Goal: Transaction & Acquisition: Download file/media

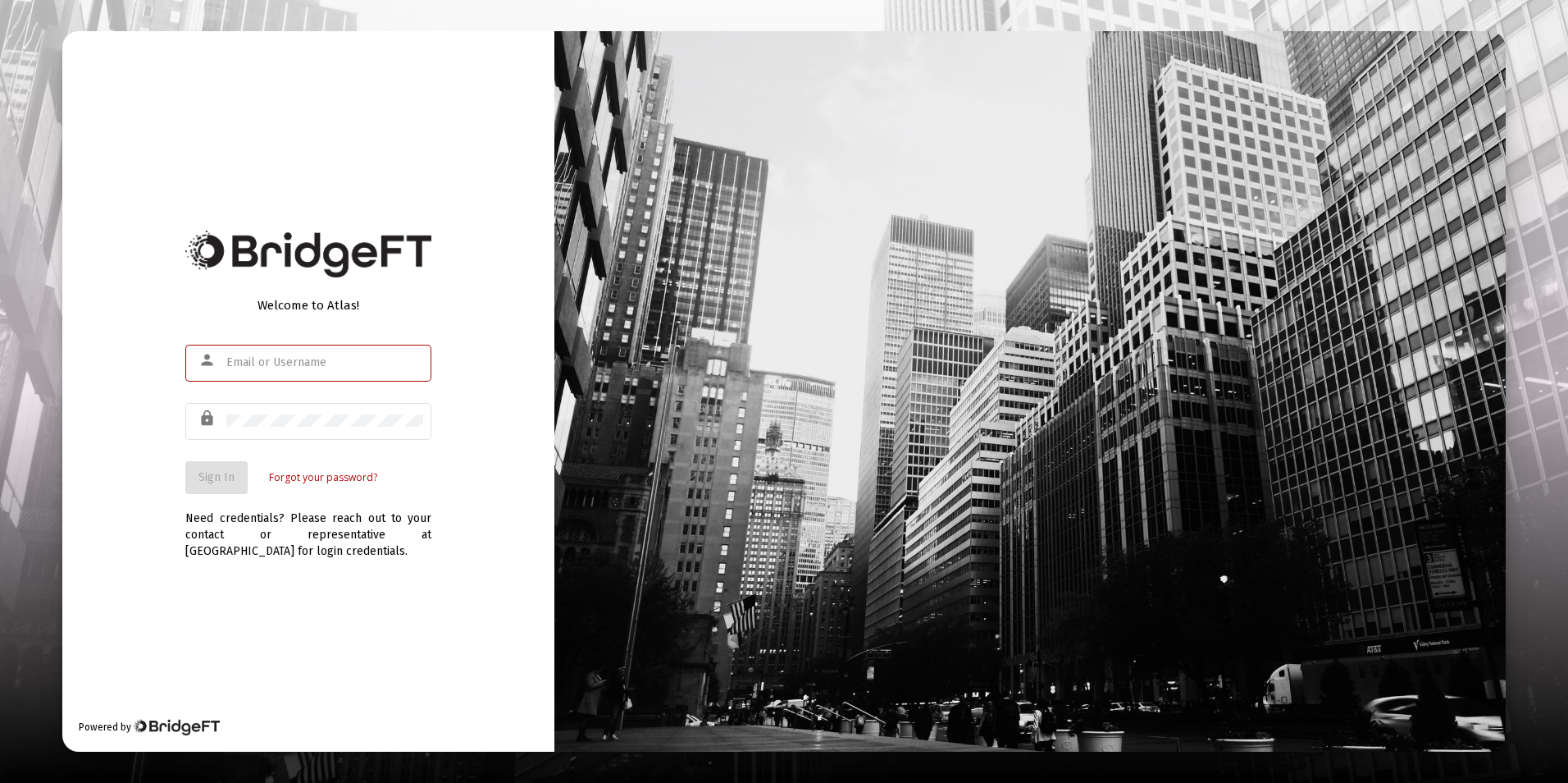
click at [288, 358] on input "text" at bounding box center [325, 363] width 197 height 13
type input "[EMAIL_ADDRESS][DOMAIN_NAME]"
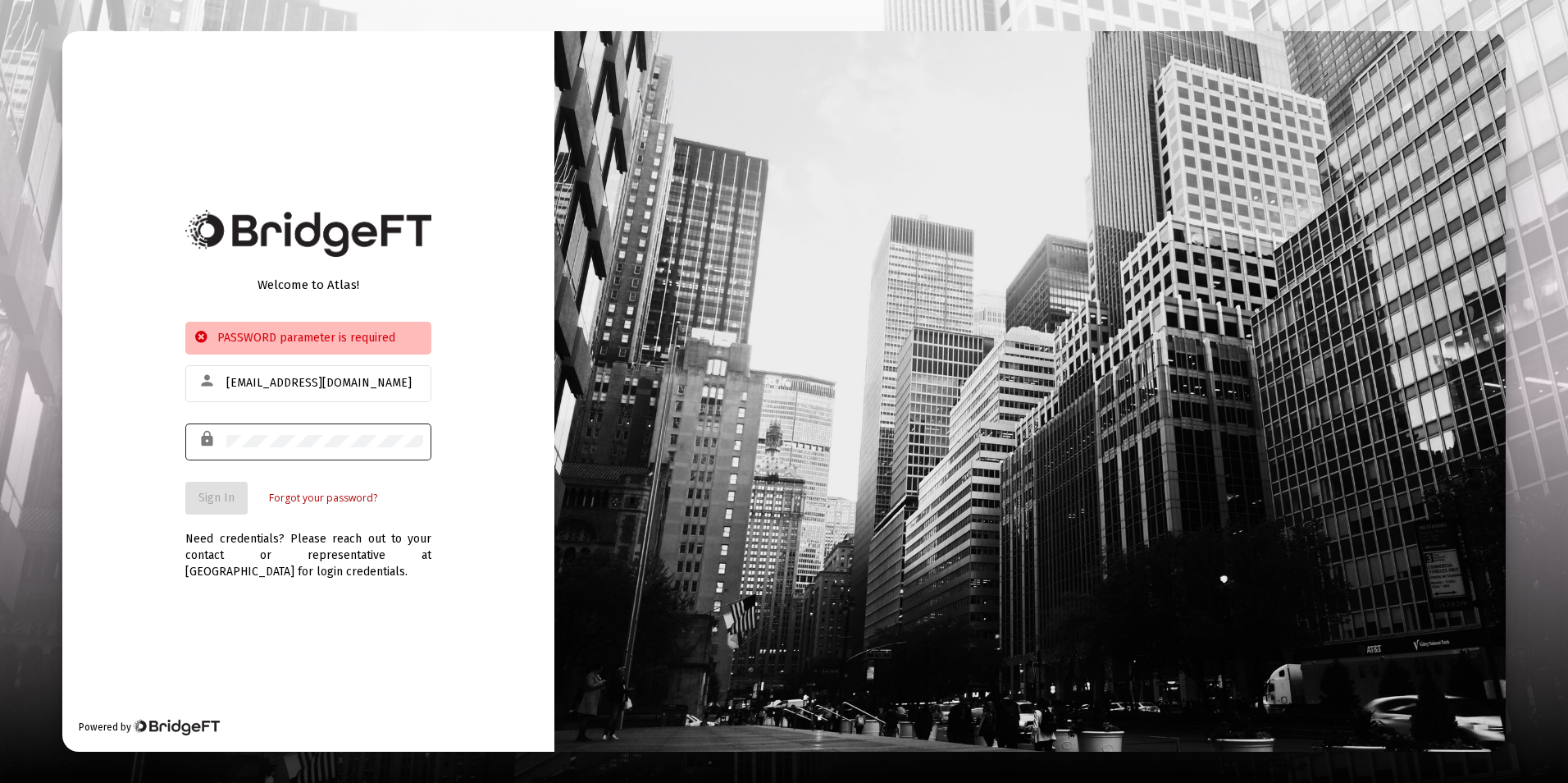
click at [345, 429] on div at bounding box center [325, 441] width 197 height 40
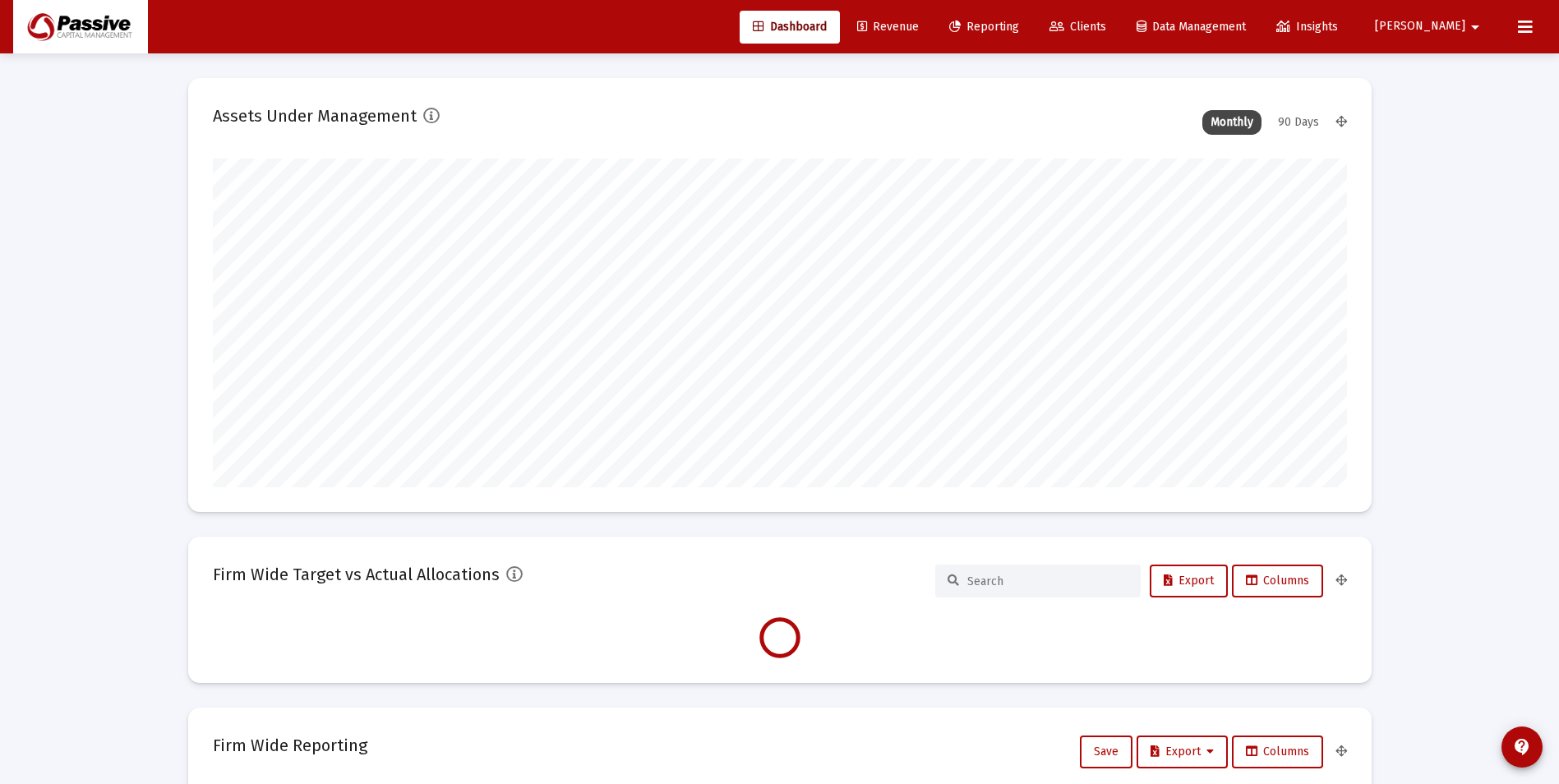
scroll to position [329, 1134]
type input "[DATE]"
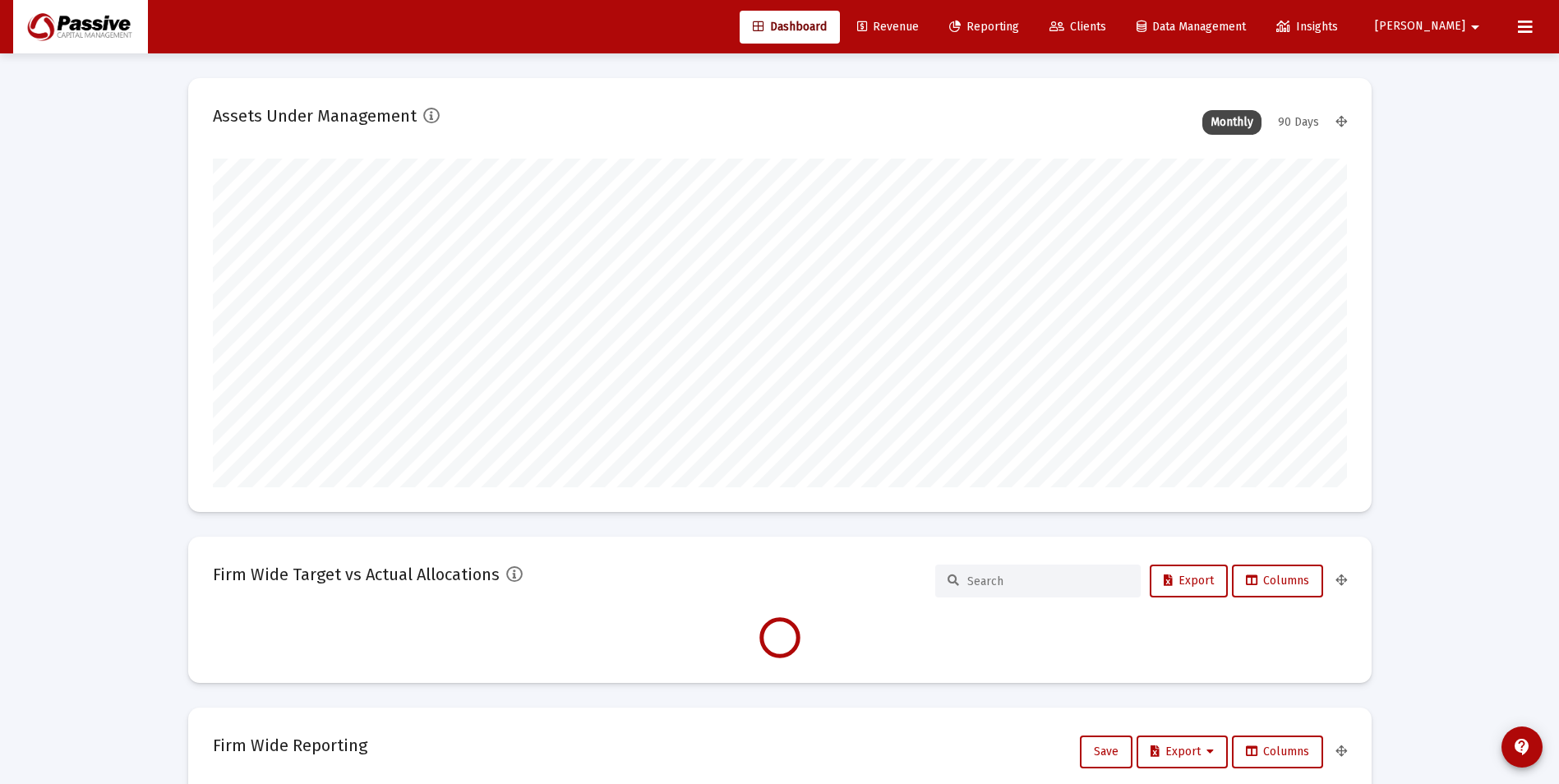
click at [1033, 35] on link "Reporting" at bounding box center [984, 26] width 97 height 32
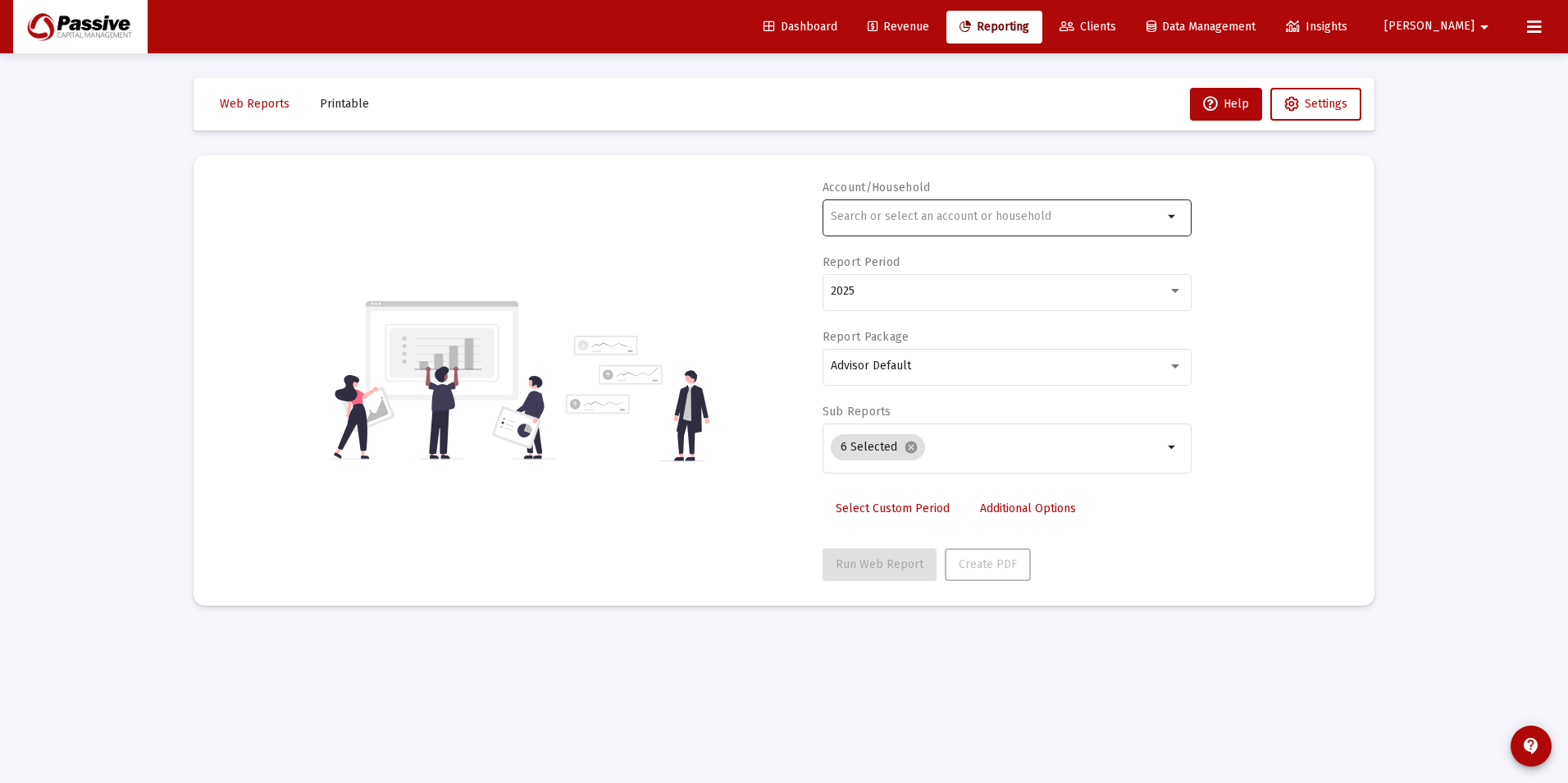
click at [1027, 218] on input "text" at bounding box center [996, 216] width 332 height 13
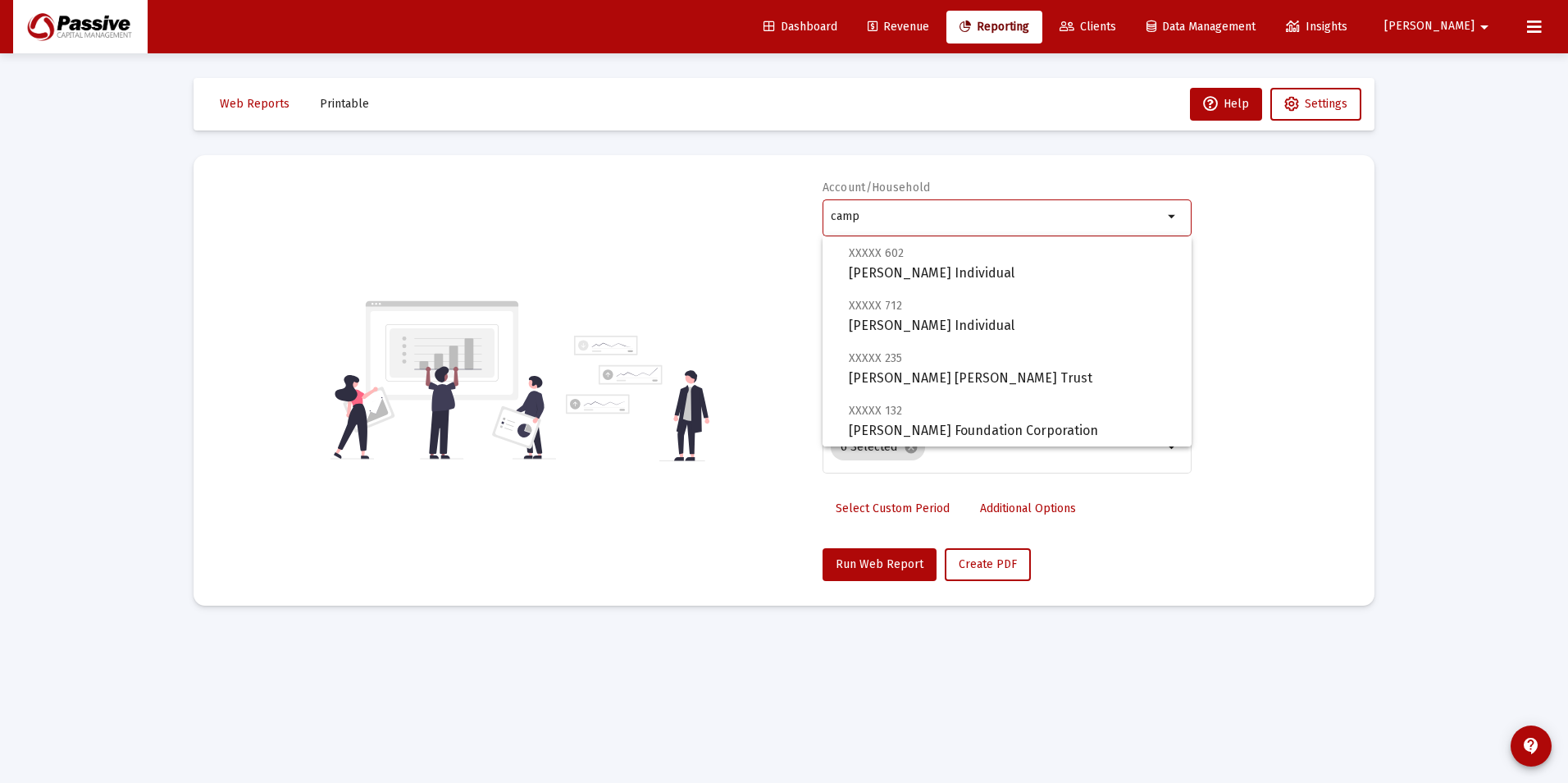
scroll to position [164, 0]
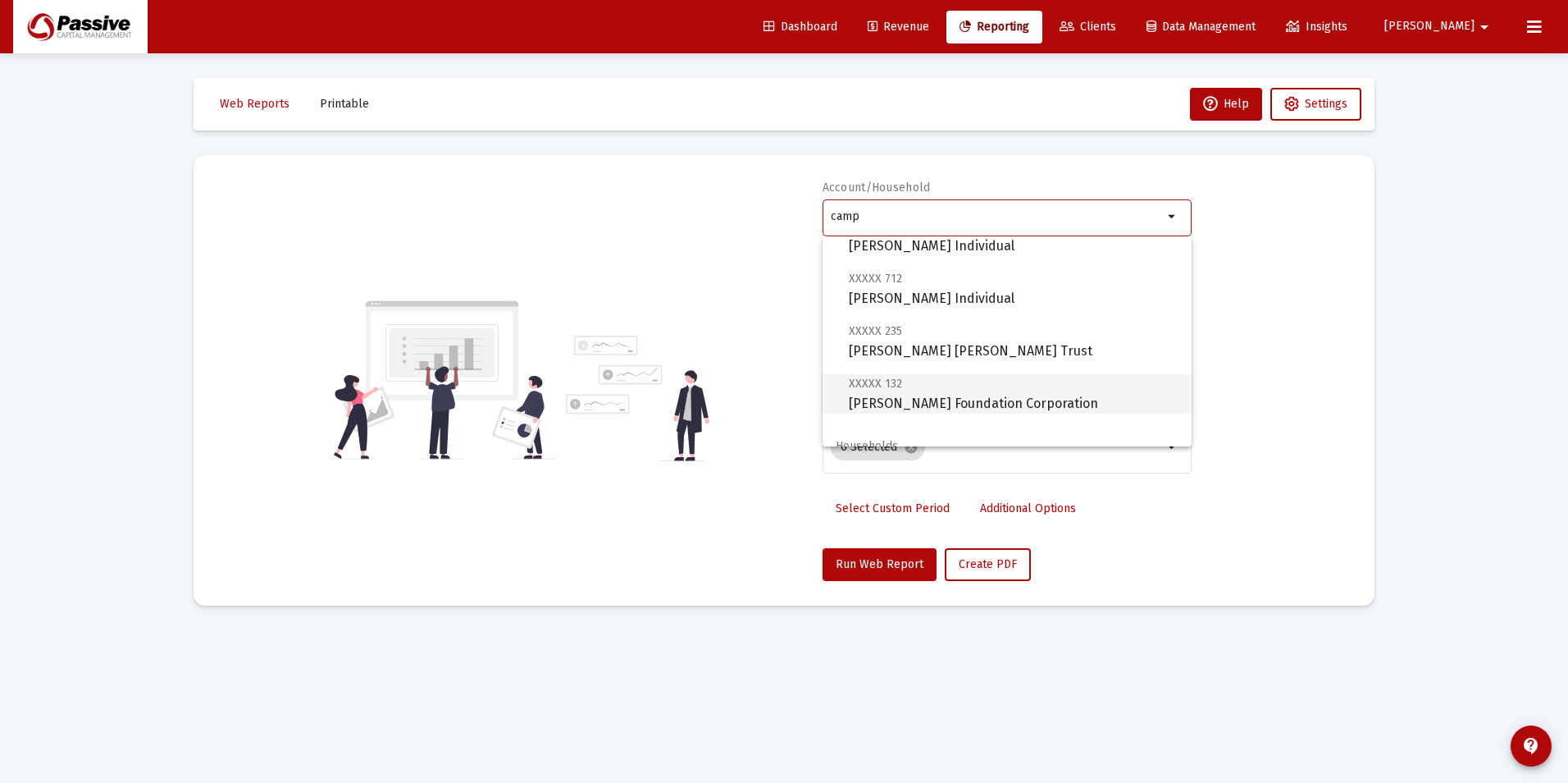
click at [1025, 402] on span "XXXXX 132 [PERSON_NAME] Foundation Corporation" at bounding box center [1014, 393] width 330 height 40
type input "[PERSON_NAME] Foundation Corporation"
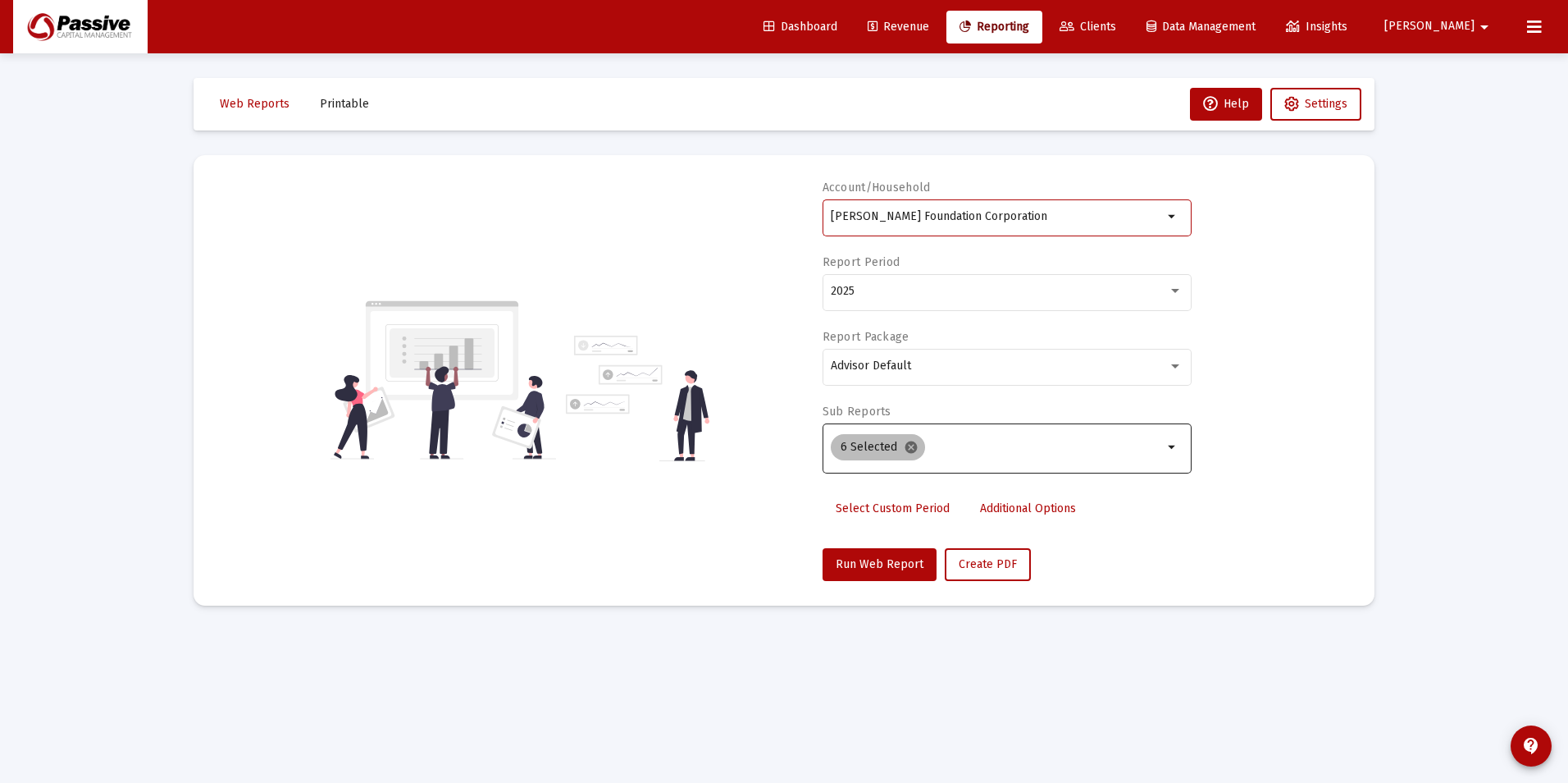
click at [909, 449] on mat-icon "cancel" at bounding box center [911, 447] width 15 height 15
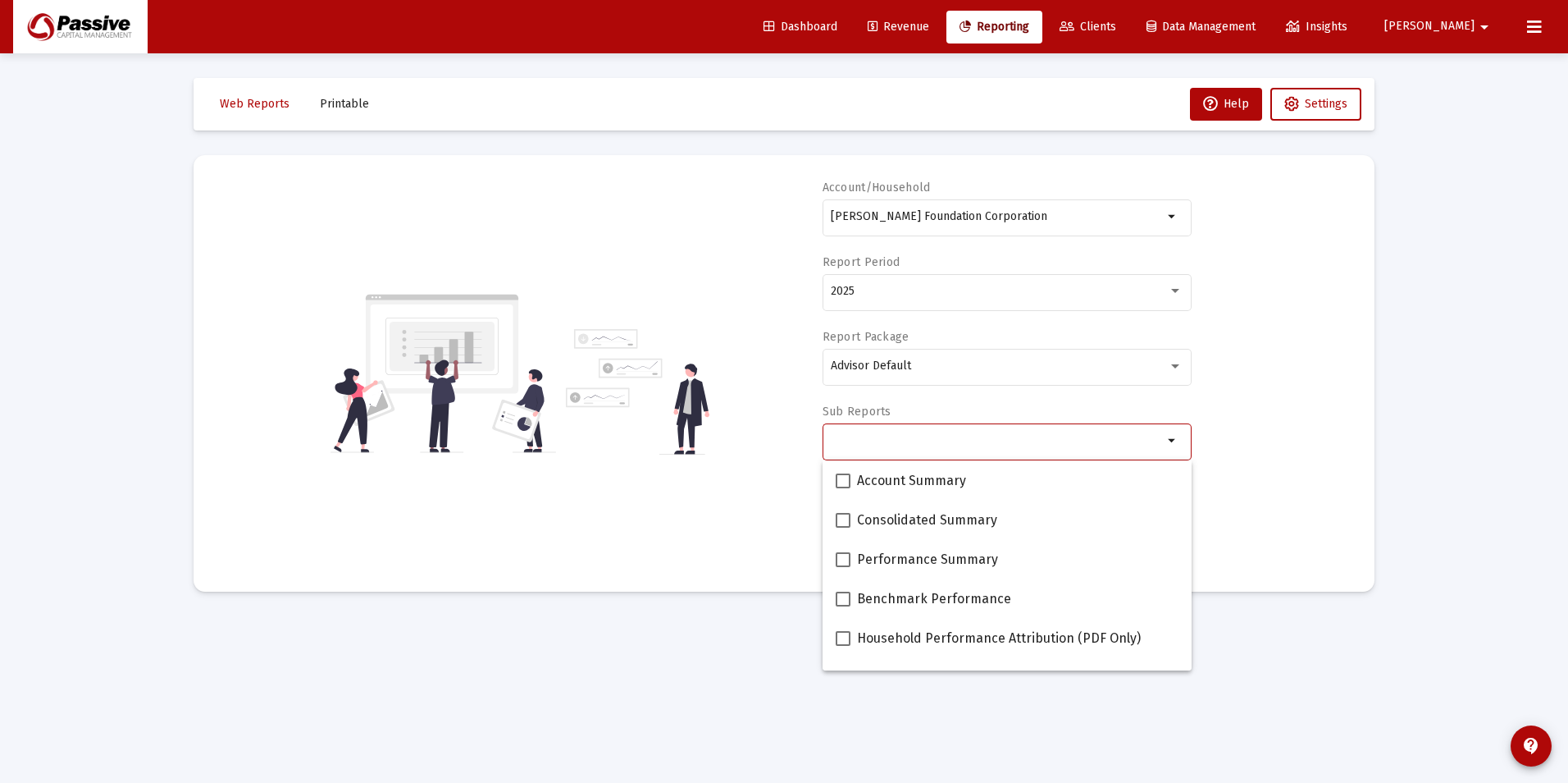
click at [731, 370] on div "Account/Household [PERSON_NAME] Foundation Corporation arrow_drop_down Report P…" at bounding box center [784, 373] width 1132 height 387
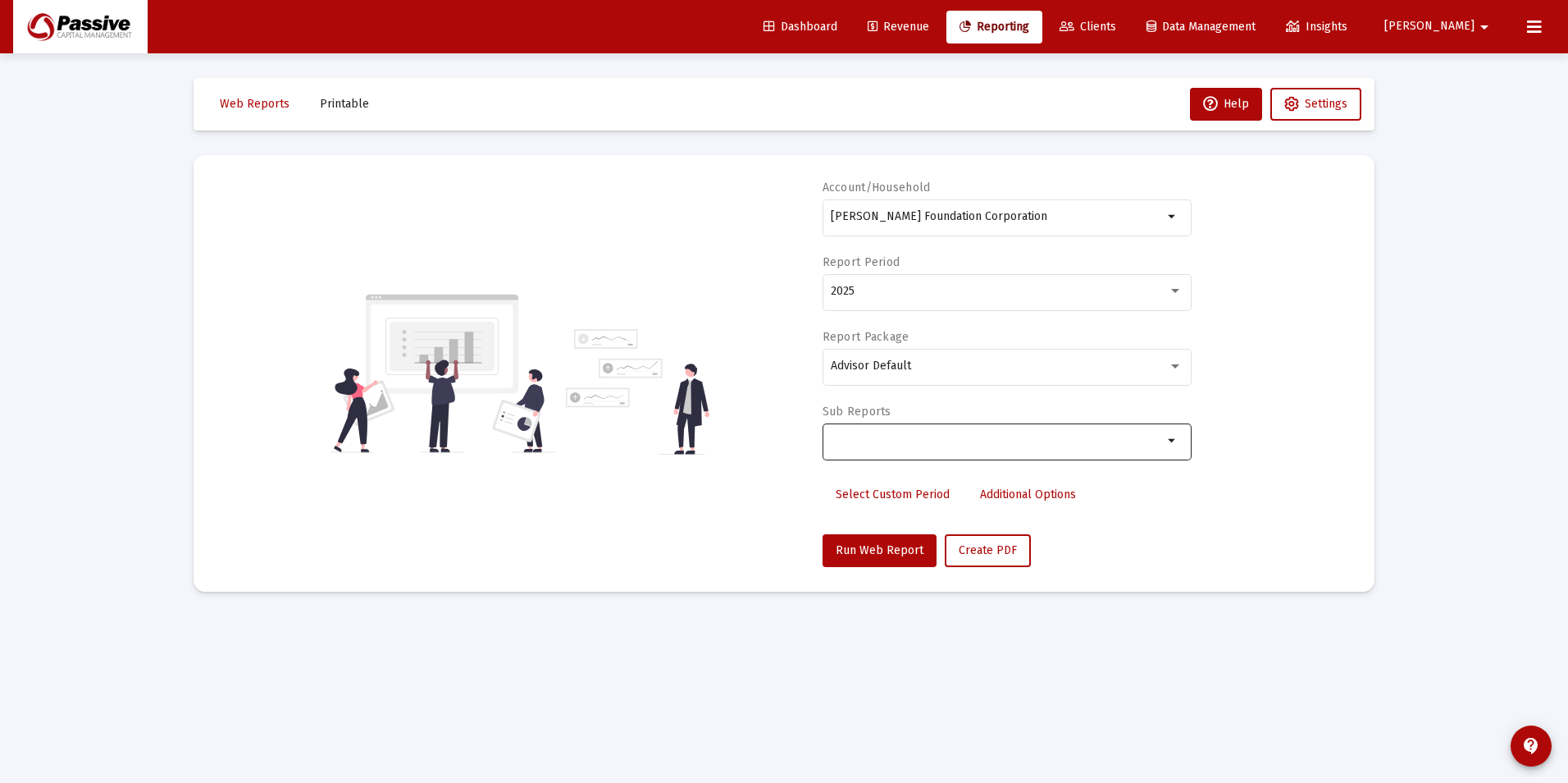
click at [883, 491] on span "Select Custom Period" at bounding box center [893, 495] width 114 height 14
click at [985, 289] on icon "Open calendar" at bounding box center [990, 290] width 13 height 15
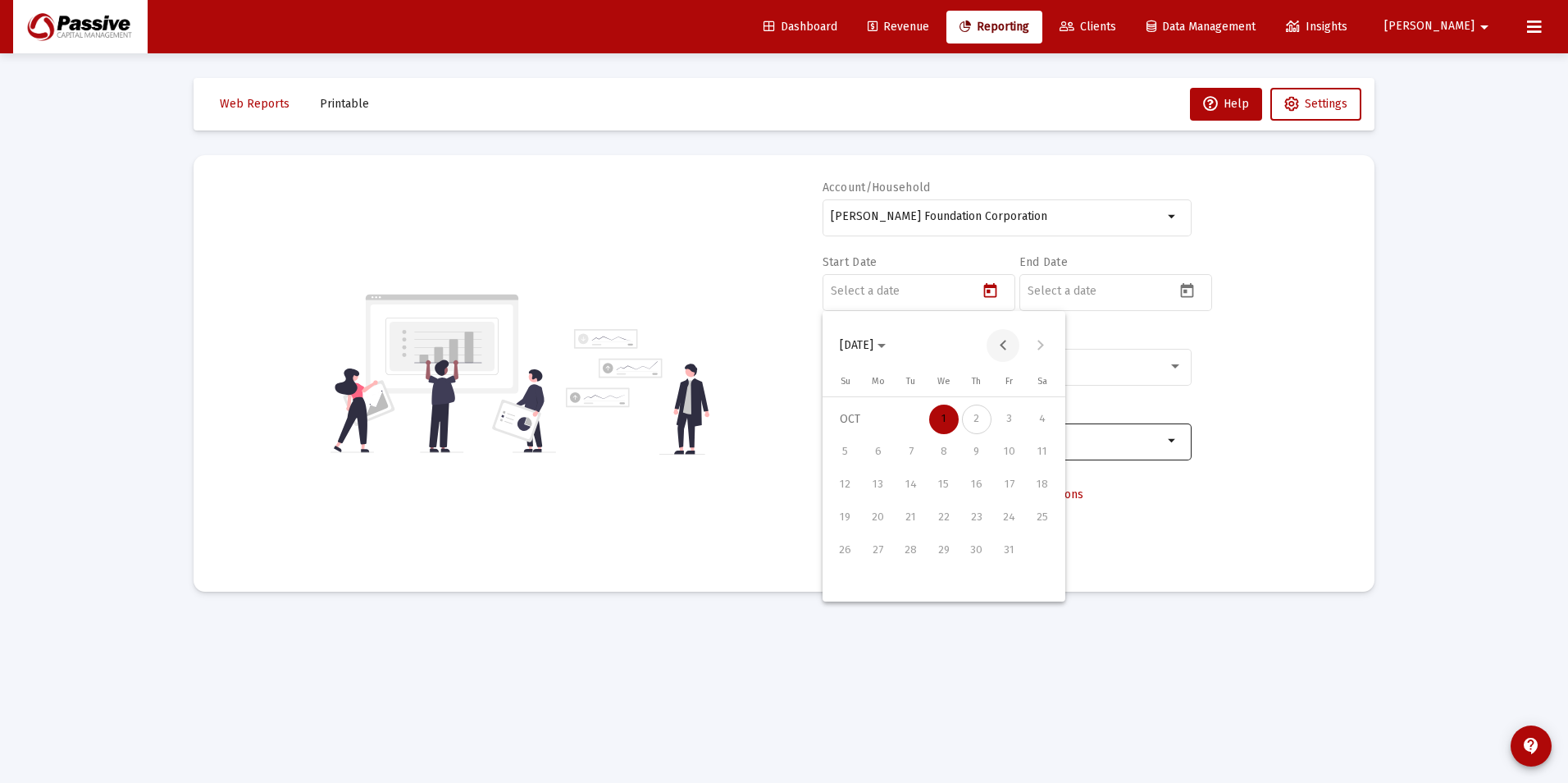
click at [996, 346] on button "Previous month" at bounding box center [1002, 345] width 32 height 32
click at [915, 449] on div "1" at bounding box center [911, 452] width 30 height 30
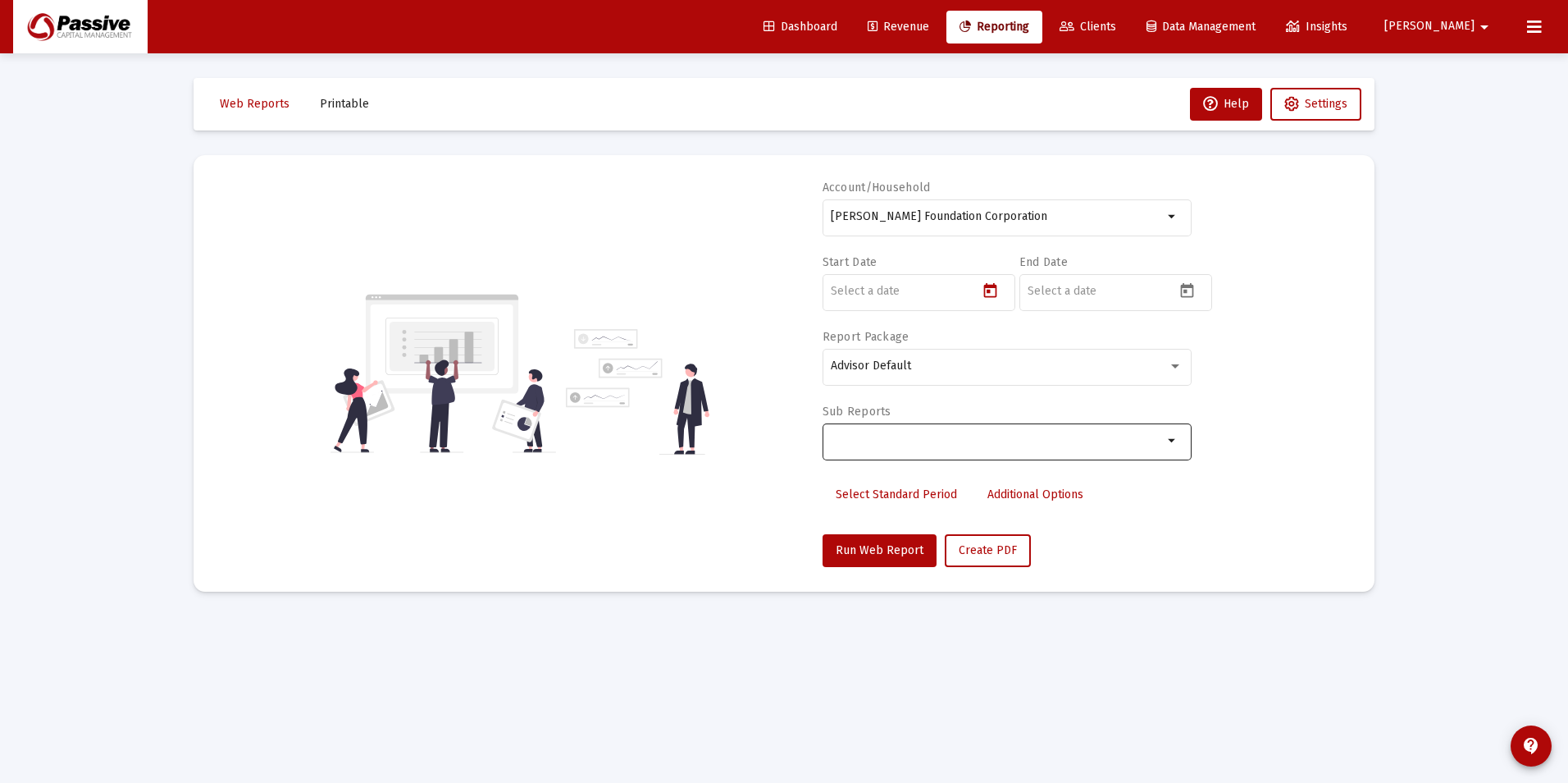
type input "[DATE]"
click at [1190, 294] on icon "Open calendar" at bounding box center [1187, 291] width 18 height 18
click at [1203, 344] on button "Previous month" at bounding box center [1199, 345] width 32 height 32
click at [1105, 584] on div "30" at bounding box center [1108, 583] width 30 height 30
type input "[DATE]"
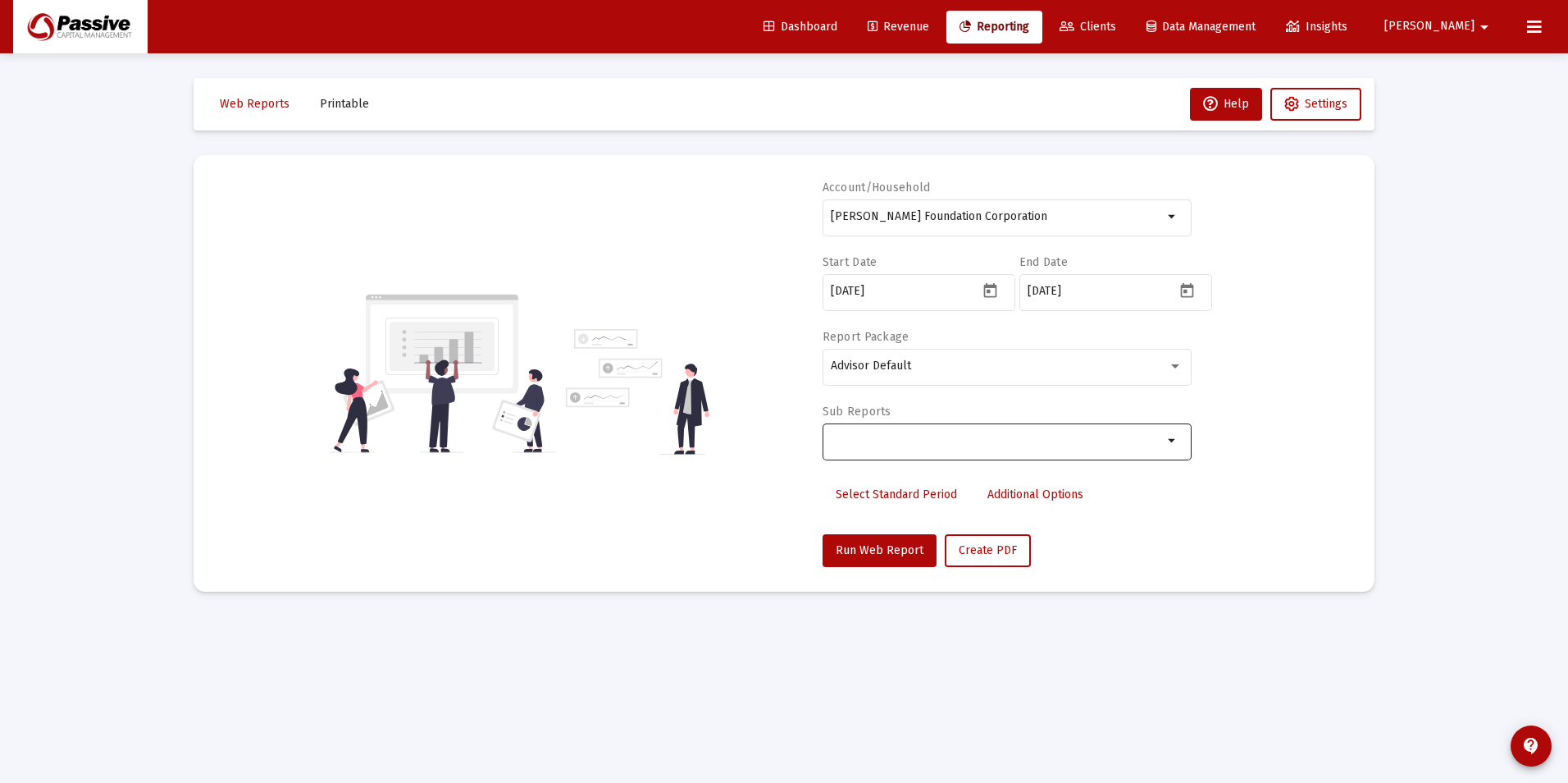
click at [1172, 448] on mat-icon "arrow_drop_down" at bounding box center [1173, 441] width 19 height 19
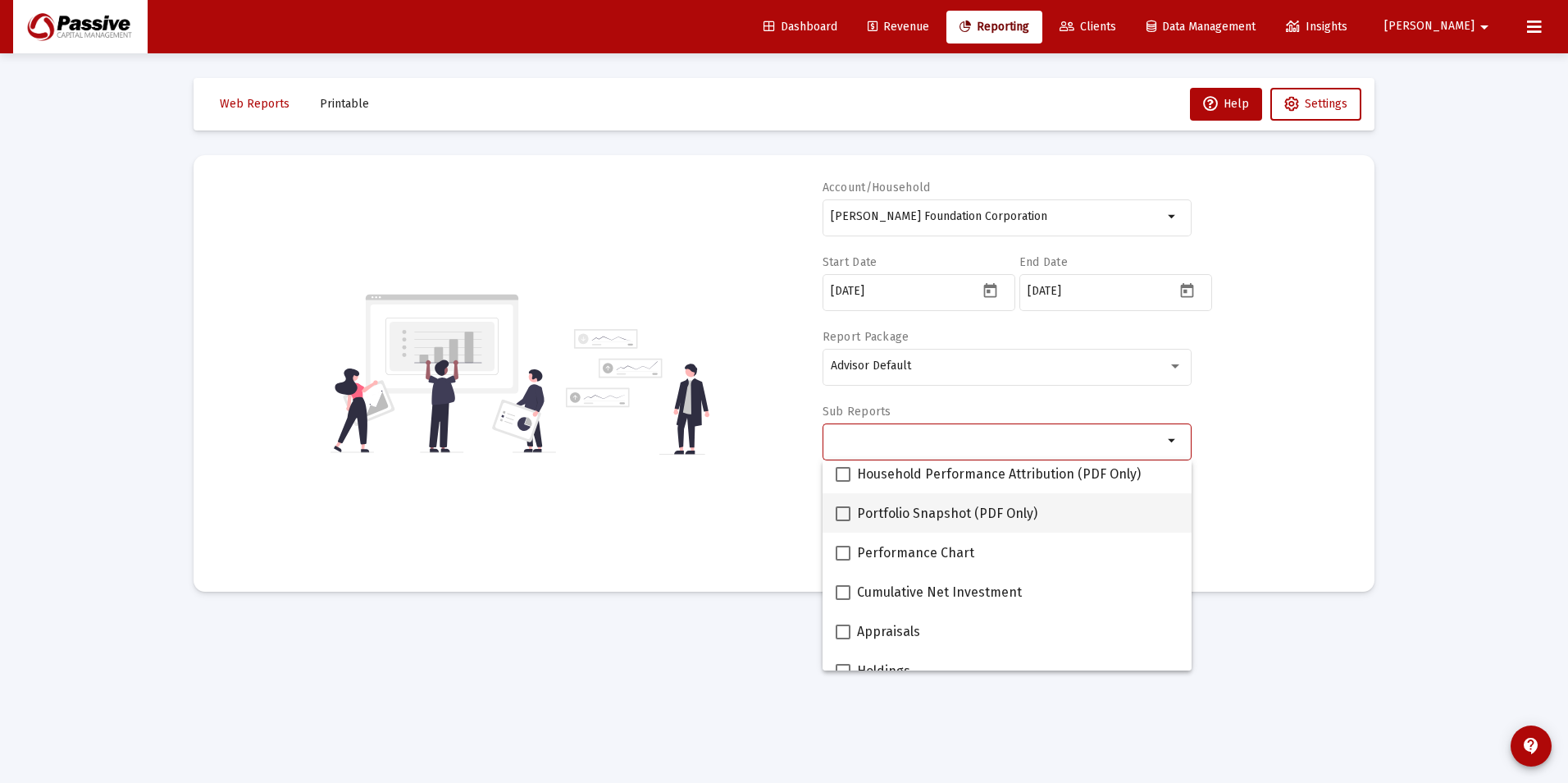
click at [935, 518] on span "Portfolio Snapshot (PDF Only)" at bounding box center [947, 513] width 180 height 19
click at [843, 521] on input "Portfolio Snapshot (PDF Only)" at bounding box center [842, 521] width 1 height 1
checkbox input "true"
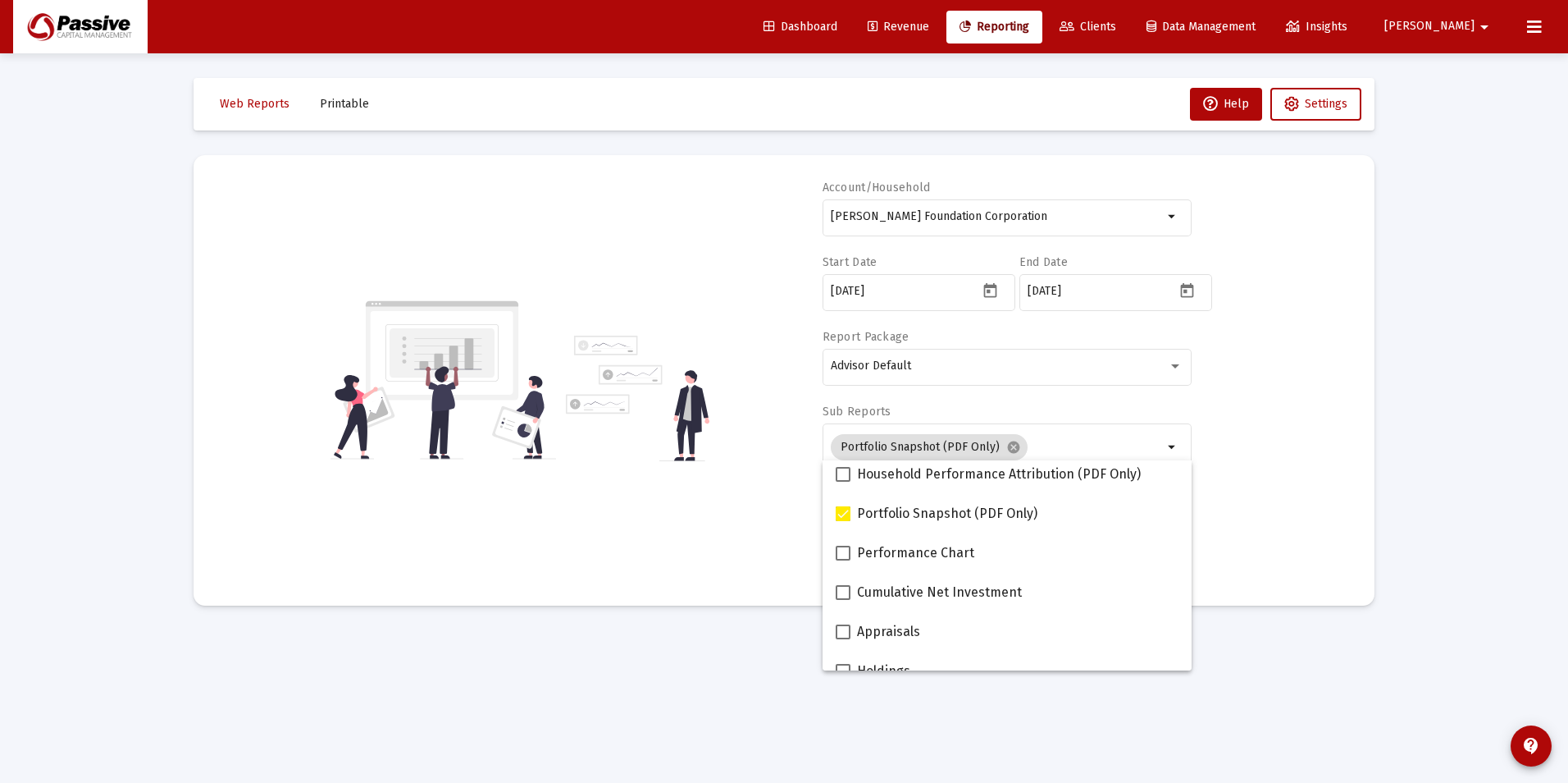
click at [687, 613] on div "Web Reports Printable Help Settings Account/Household [PERSON_NAME] Foundation …" at bounding box center [784, 342] width 1230 height 577
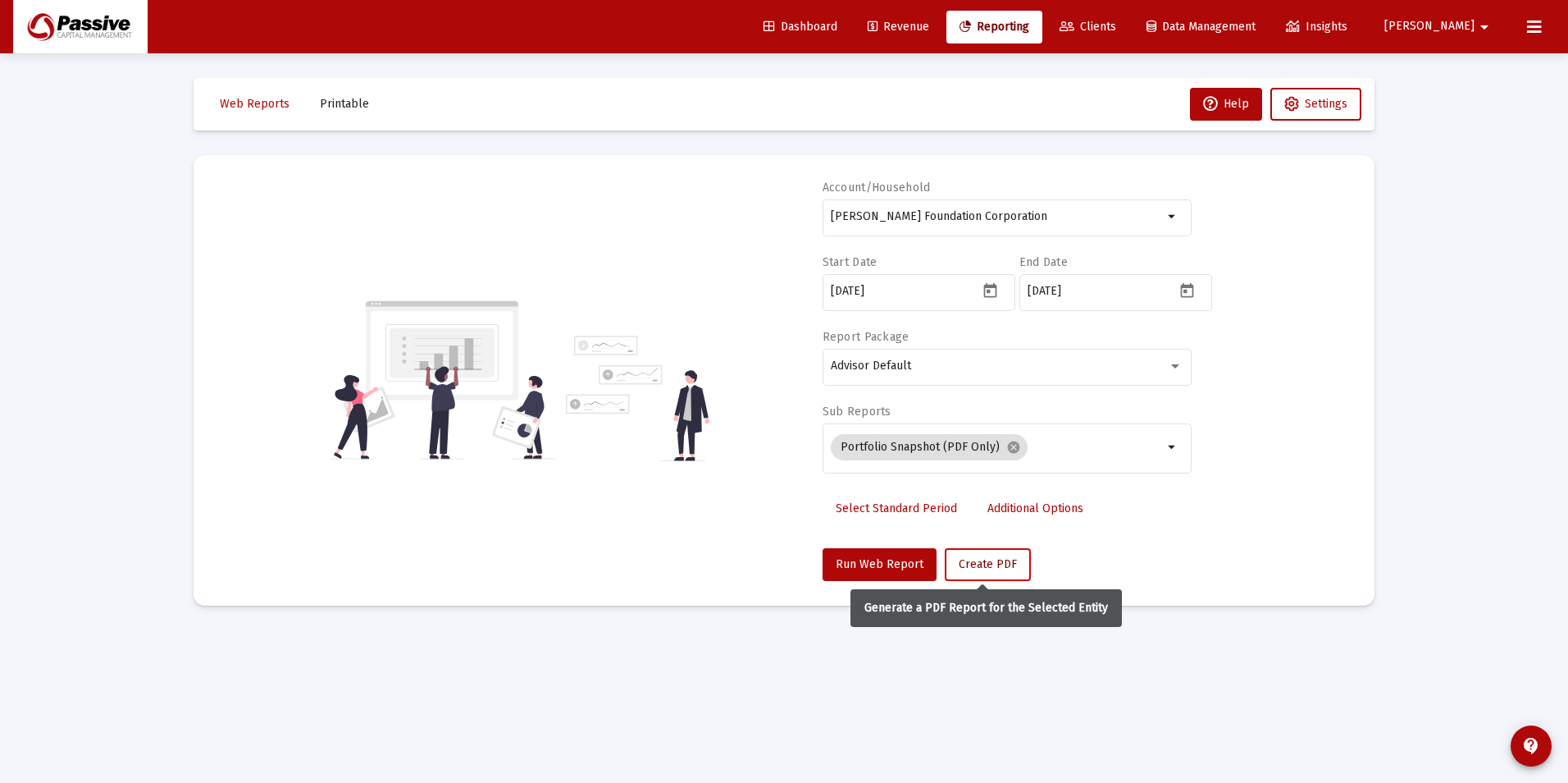
click at [1008, 559] on span "Create PDF" at bounding box center [988, 564] width 59 height 14
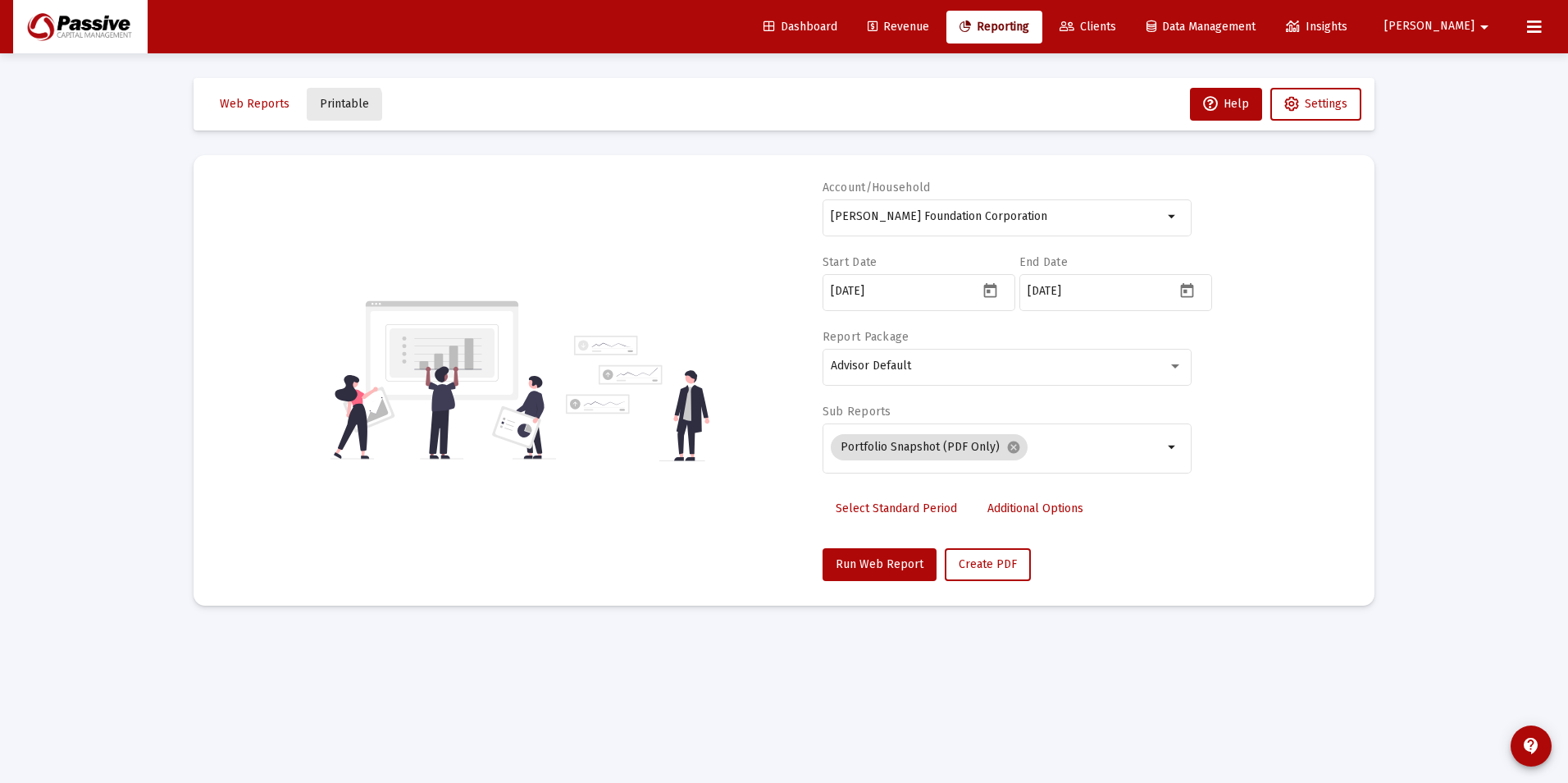
click at [320, 110] on span "Printable" at bounding box center [344, 104] width 49 height 14
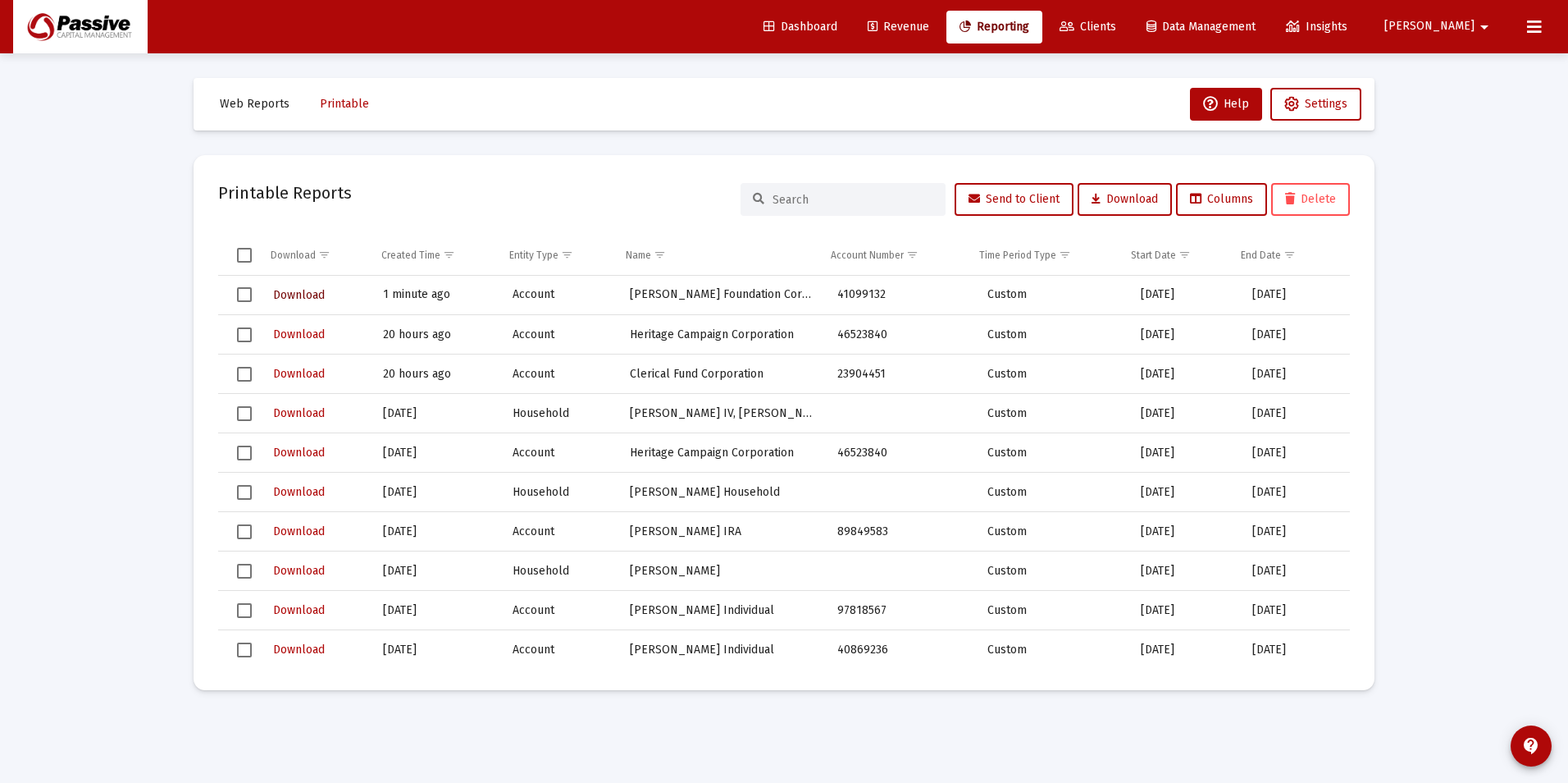
click at [302, 291] on span "Download" at bounding box center [299, 295] width 52 height 14
